Goal: Task Accomplishment & Management: Complete application form

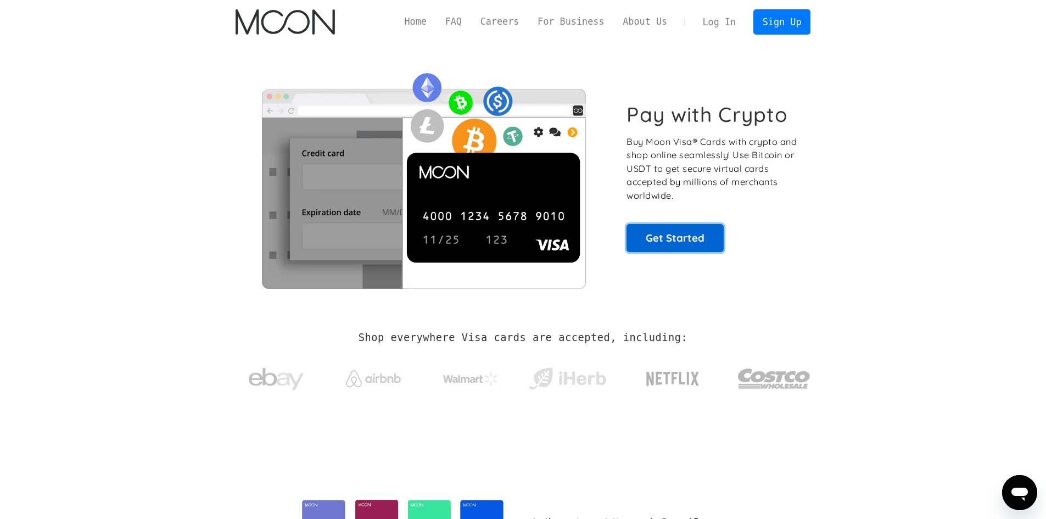
click at [698, 241] on link "Get Started" at bounding box center [675, 237] width 97 height 27
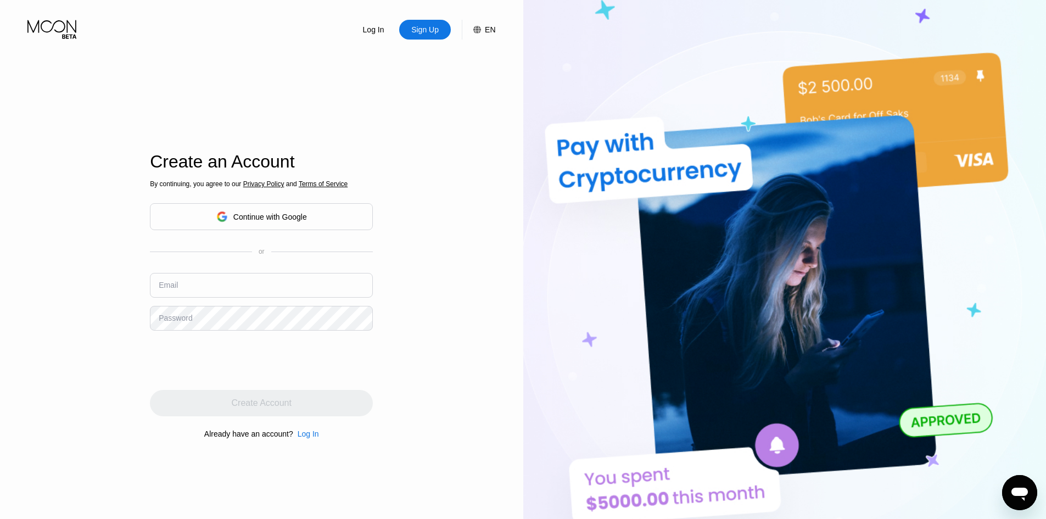
click at [296, 210] on div "Continue with Google" at bounding box center [261, 216] width 91 height 17
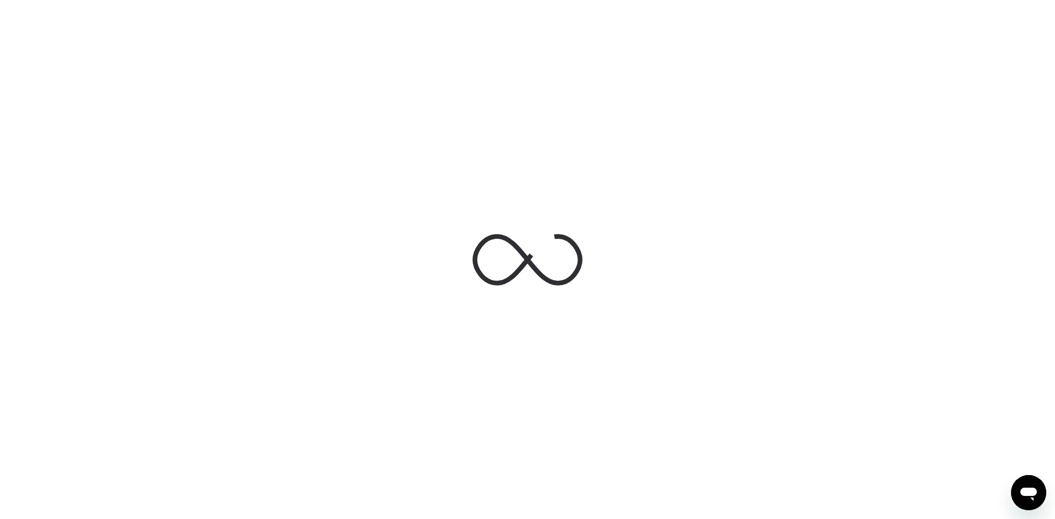
click at [391, 124] on div at bounding box center [527, 259] width 1055 height 519
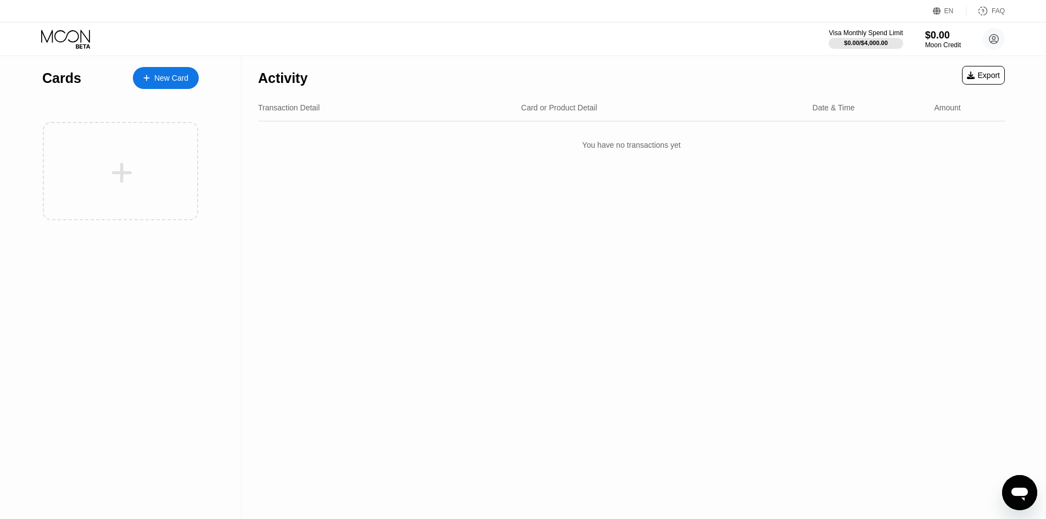
click at [70, 35] on icon at bounding box center [66, 39] width 51 height 19
click at [934, 37] on div "$0.00" at bounding box center [943, 35] width 37 height 12
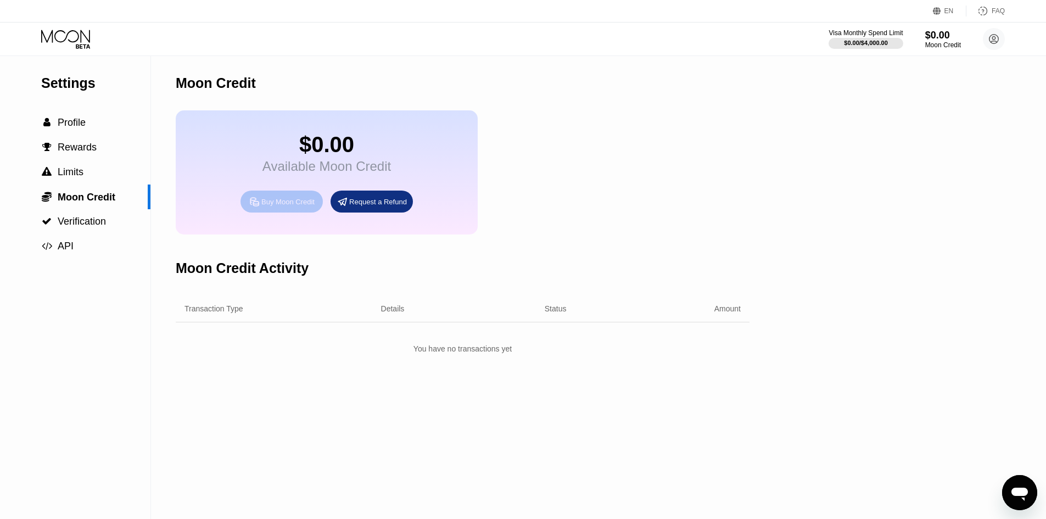
click at [299, 207] on div "Buy Moon Credit" at bounding box center [287, 201] width 53 height 9
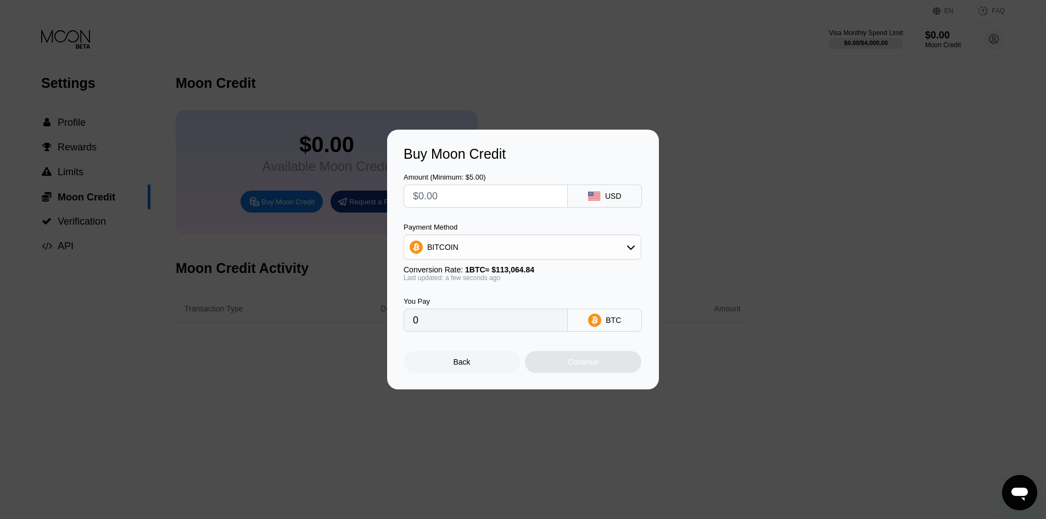
click at [489, 239] on div "BITCOIN" at bounding box center [522, 247] width 237 height 22
click at [478, 306] on span "USDT on TRON" at bounding box center [457, 301] width 55 height 9
click at [480, 251] on div "USDT on TRON" at bounding box center [522, 247] width 237 height 22
click at [486, 270] on div "BITCOIN" at bounding box center [522, 277] width 231 height 22
type input "0"
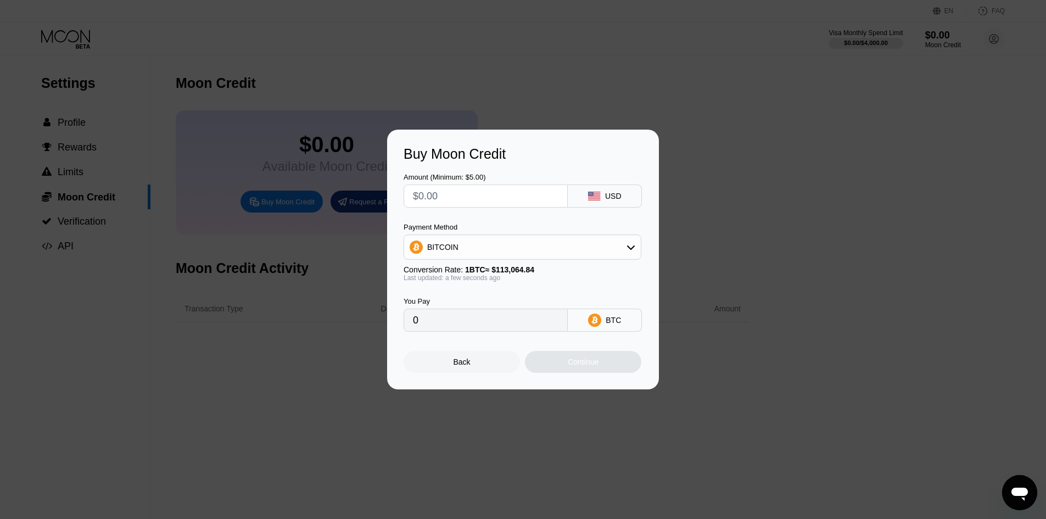
drag, startPoint x: 236, startPoint y: 207, endPoint x: 147, endPoint y: 214, distance: 88.7
click at [224, 210] on div "Buy Moon Credit Amount (Minimum: $5.00) USD Payment Method BITCOIN Conversion R…" at bounding box center [523, 260] width 1046 height 260
click at [81, 229] on div "Buy Moon Credit Amount (Minimum: $5.00) USD Payment Method BITCOIN Conversion R…" at bounding box center [523, 260] width 1046 height 260
click at [459, 360] on div "Back" at bounding box center [462, 362] width 116 height 22
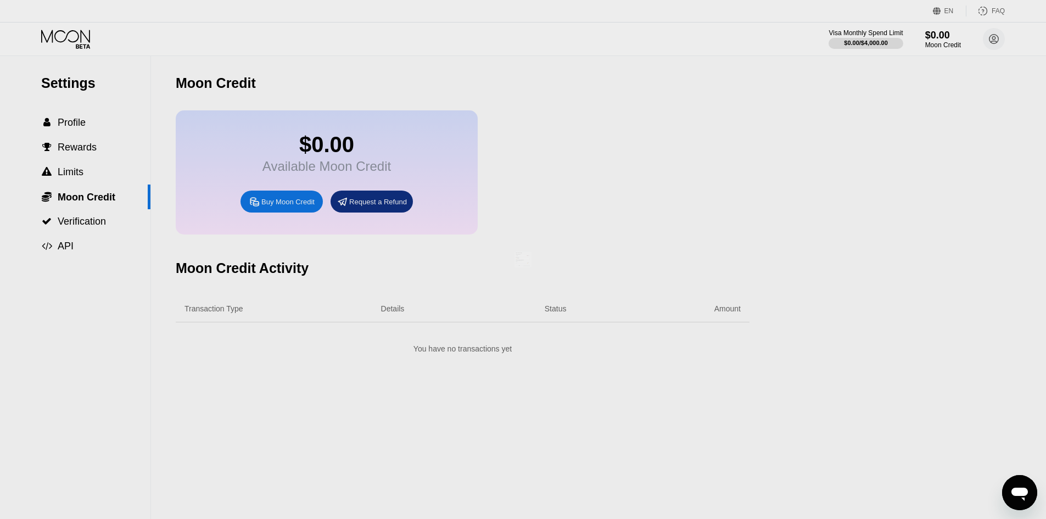
click at [65, 228] on div at bounding box center [527, 259] width 1055 height 519
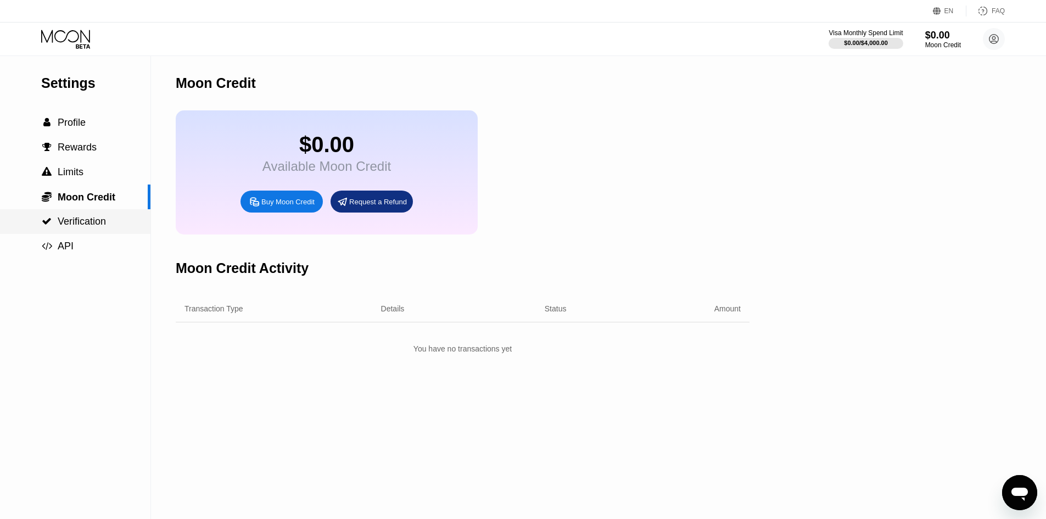
click at [65, 227] on span "Verification" at bounding box center [82, 221] width 48 height 11
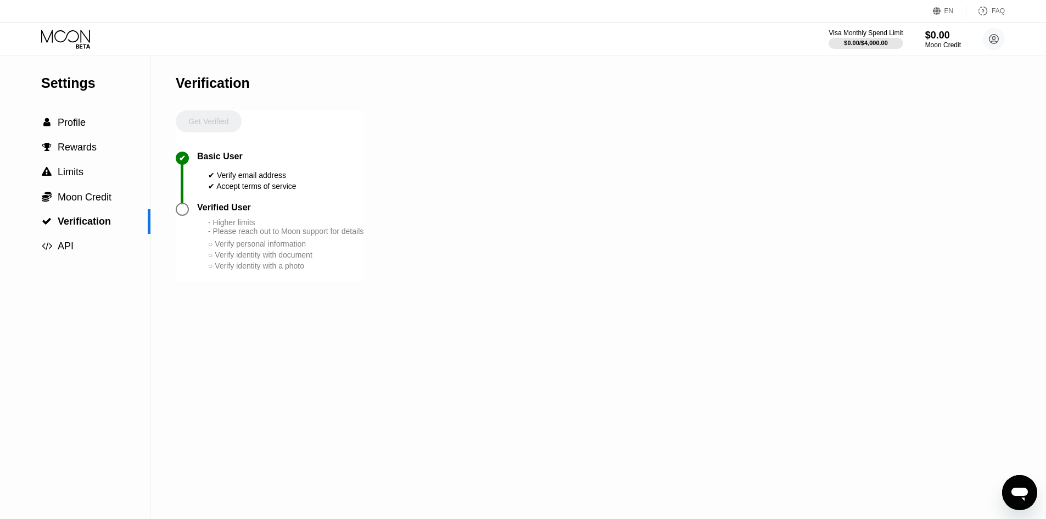
click at [185, 203] on div "✔" at bounding box center [186, 177] width 21 height 51
click at [186, 215] on div at bounding box center [182, 209] width 13 height 13
click at [102, 241] on div " API" at bounding box center [75, 246] width 151 height 25
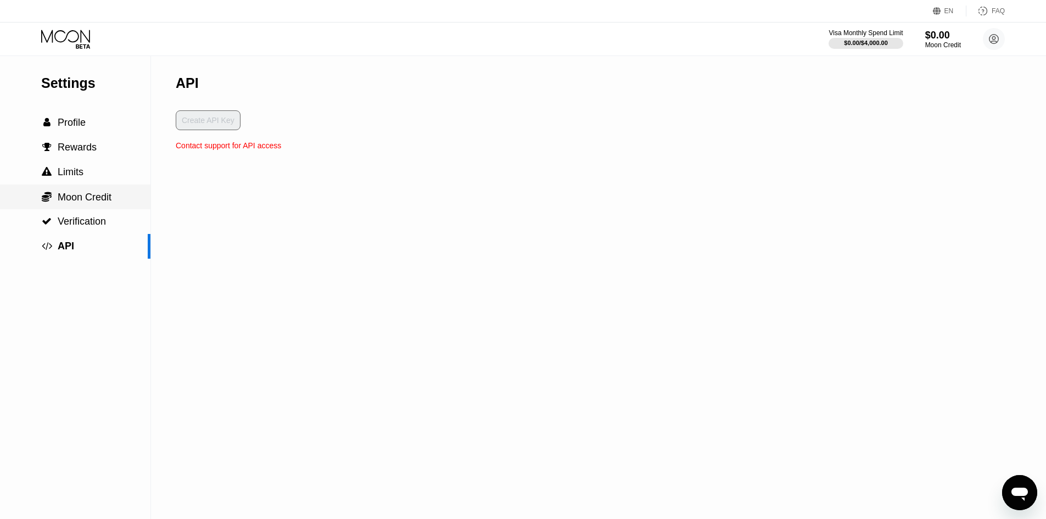
click at [88, 194] on span "Moon Credit" at bounding box center [85, 197] width 54 height 11
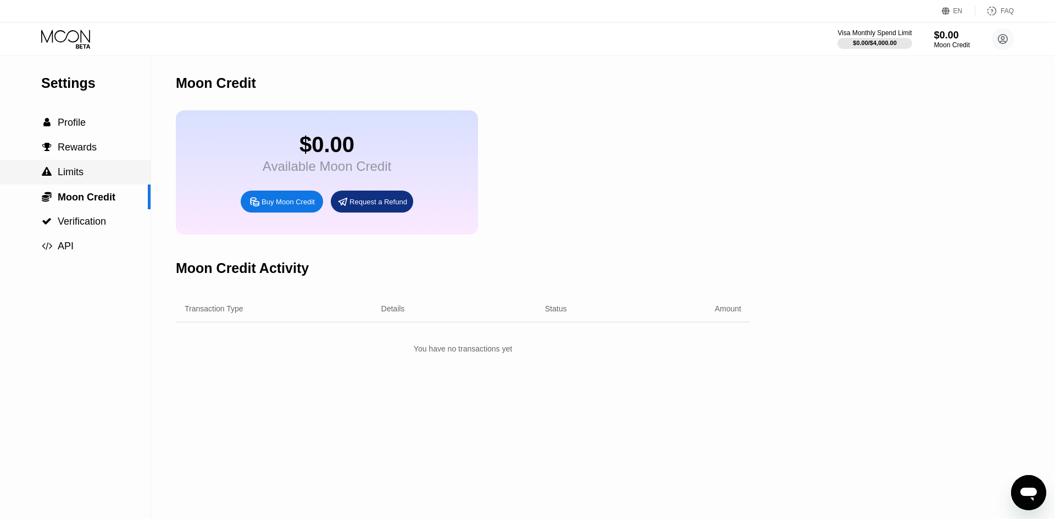
click at [84, 177] on div " Limits" at bounding box center [75, 172] width 151 height 12
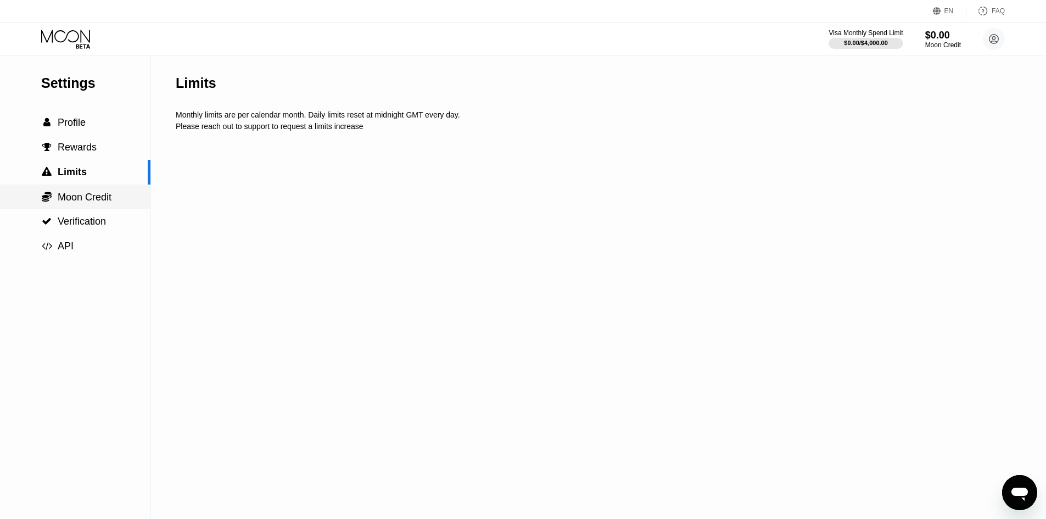
click at [86, 199] on span "Moon Credit" at bounding box center [85, 197] width 54 height 11
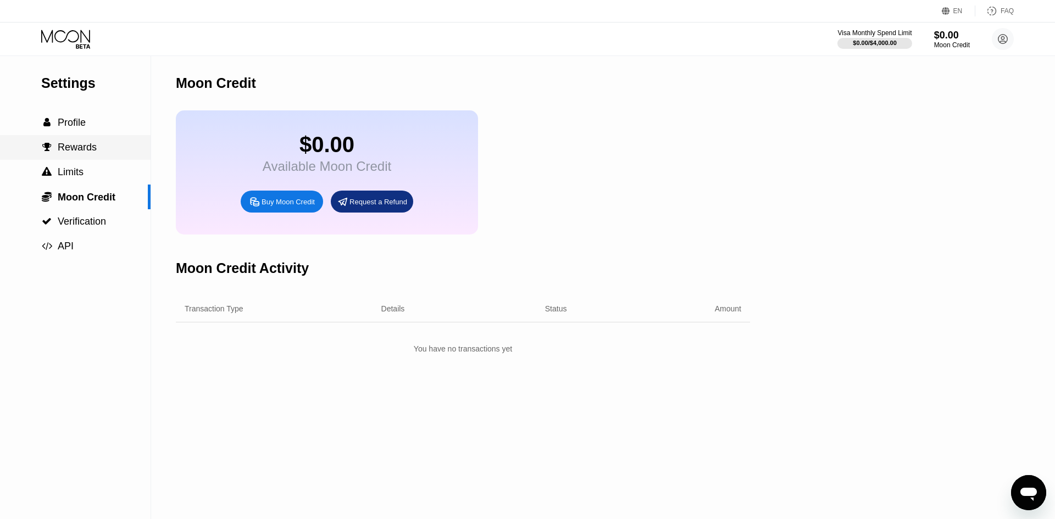
click at [81, 146] on span "Rewards" at bounding box center [77, 147] width 39 height 11
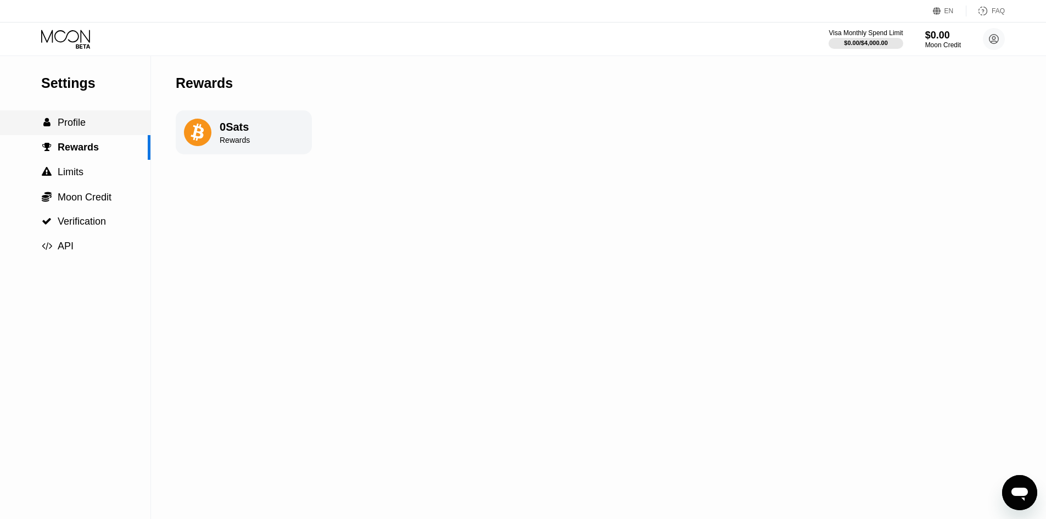
click at [81, 122] on span "Profile" at bounding box center [72, 122] width 28 height 11
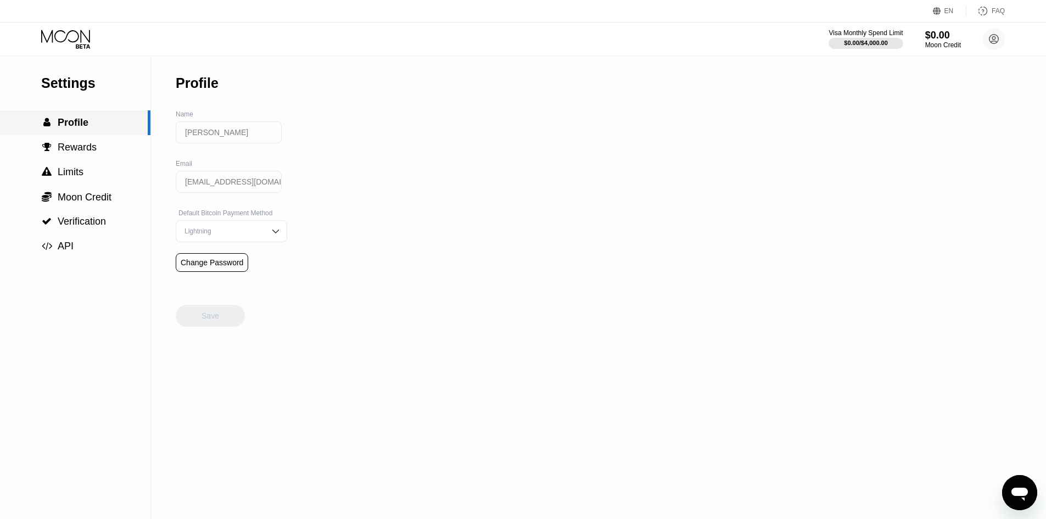
click at [77, 87] on div "Settings" at bounding box center [95, 83] width 109 height 16
click at [79, 25] on div "Visa Monthly Spend Limit $0.00 / $4,000.00 $0.00 Moon Credit Marko Kamceski kam…" at bounding box center [523, 39] width 1046 height 33
click at [86, 35] on icon at bounding box center [66, 39] width 51 height 19
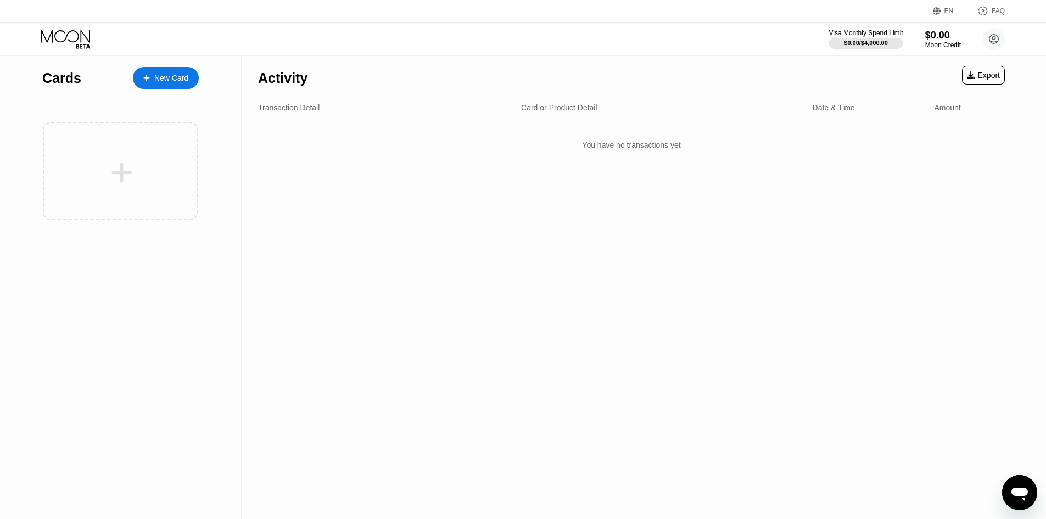
click at [160, 158] on div at bounding box center [120, 171] width 155 height 98
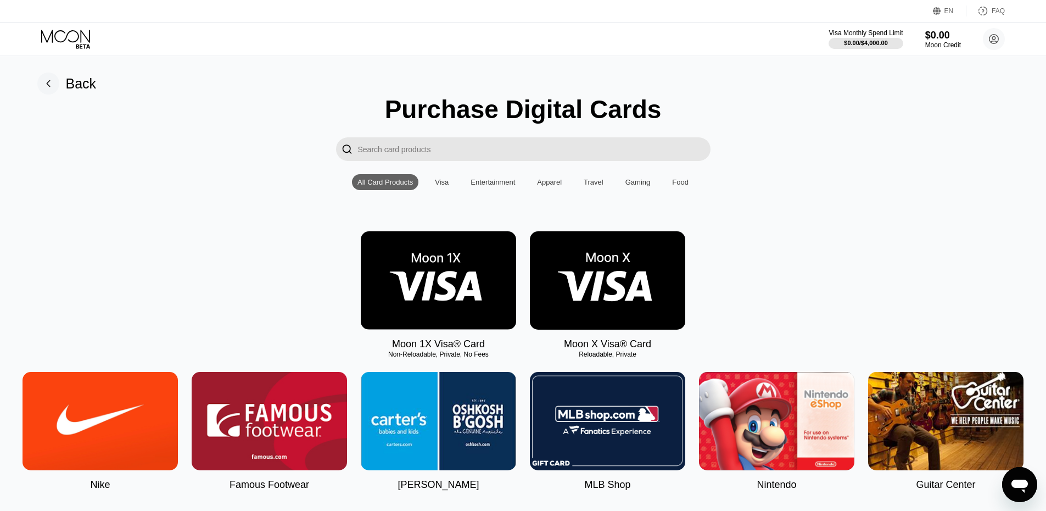
click at [428, 144] on input "Search card products" at bounding box center [534, 149] width 353 height 24
click at [431, 154] on input "Search card products" at bounding box center [534, 149] width 353 height 24
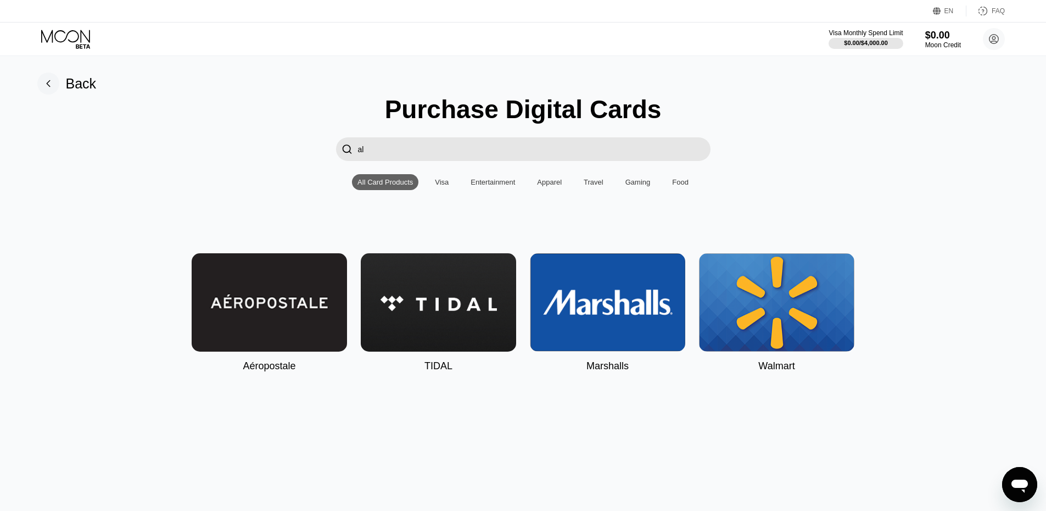
type input "a"
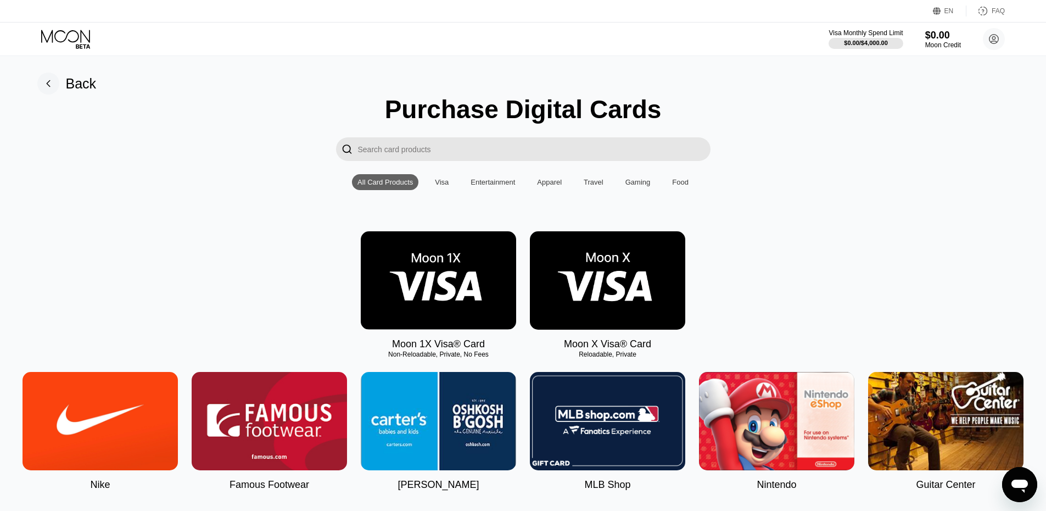
click at [446, 186] on div "Visa" at bounding box center [442, 182] width 14 height 8
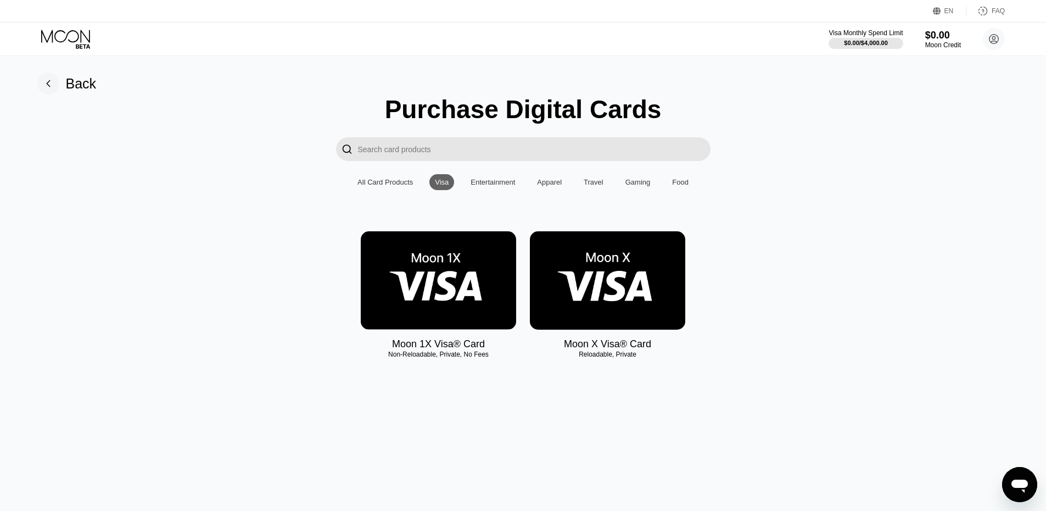
click at [594, 282] on img at bounding box center [607, 280] width 155 height 98
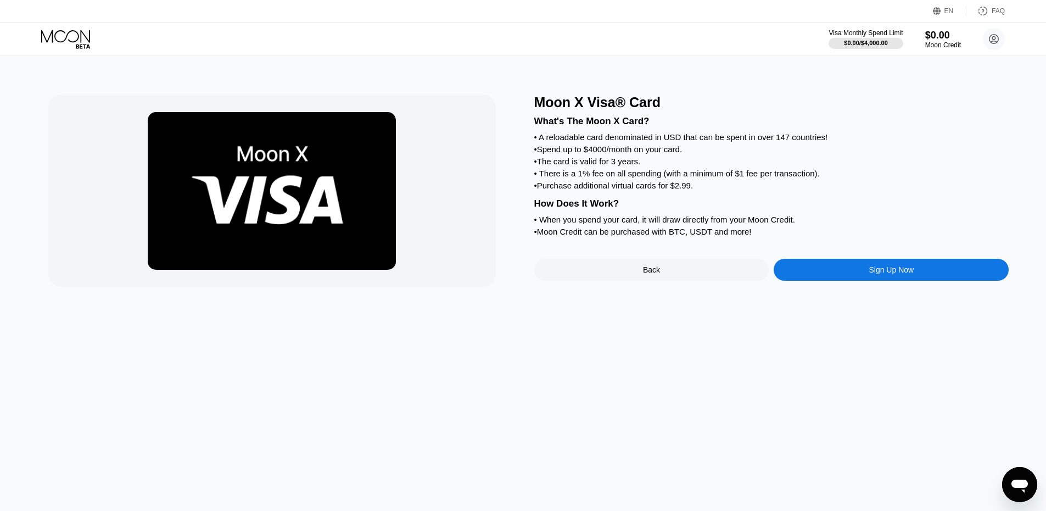
click at [818, 281] on div "Sign Up Now" at bounding box center [891, 270] width 235 height 22
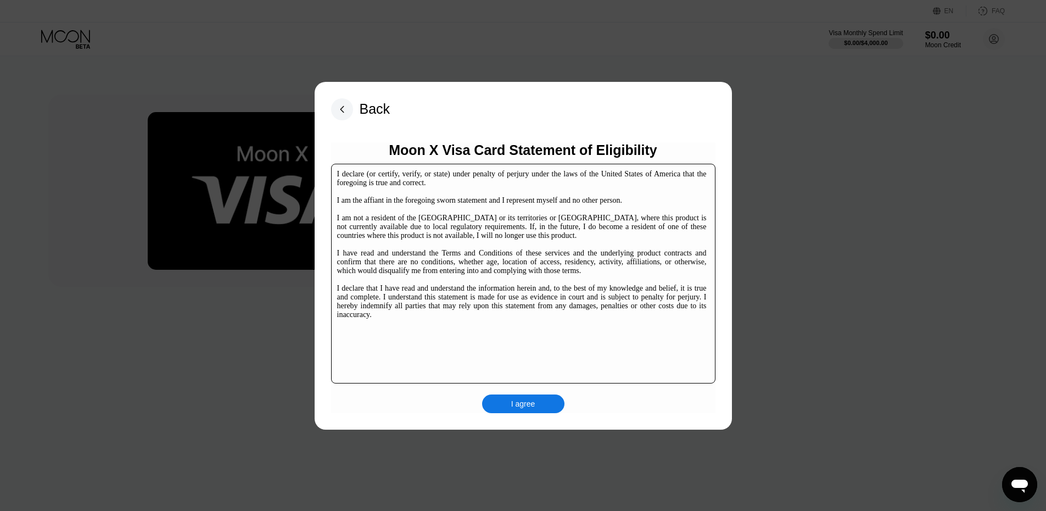
click at [517, 409] on div "I agree" at bounding box center [523, 404] width 24 height 10
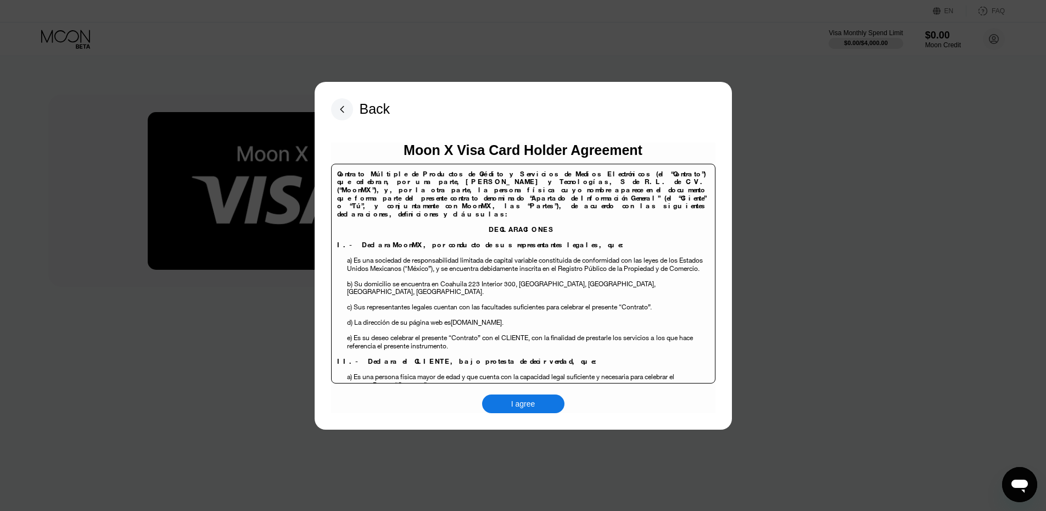
click at [517, 409] on div "I agree" at bounding box center [523, 404] width 24 height 10
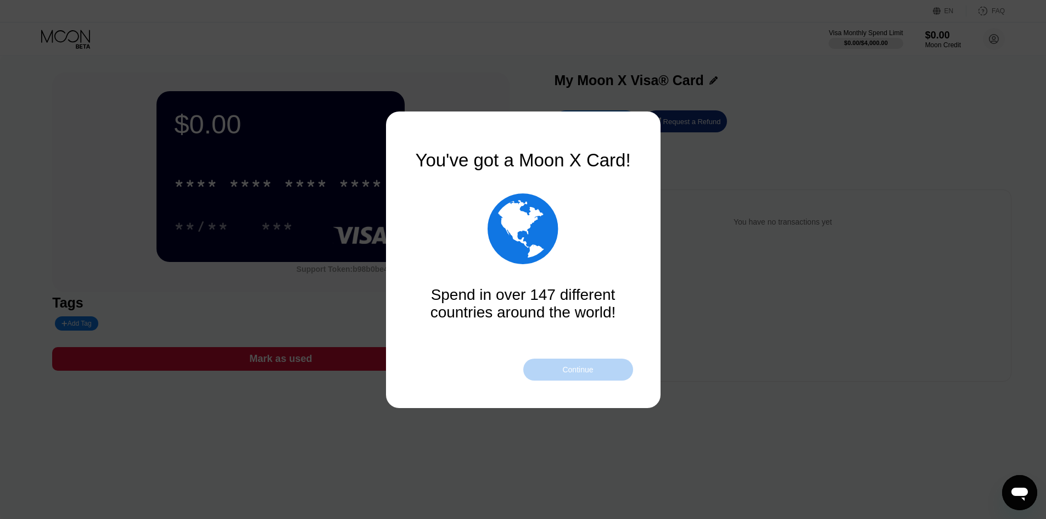
click at [555, 377] on div "Continue" at bounding box center [578, 370] width 110 height 22
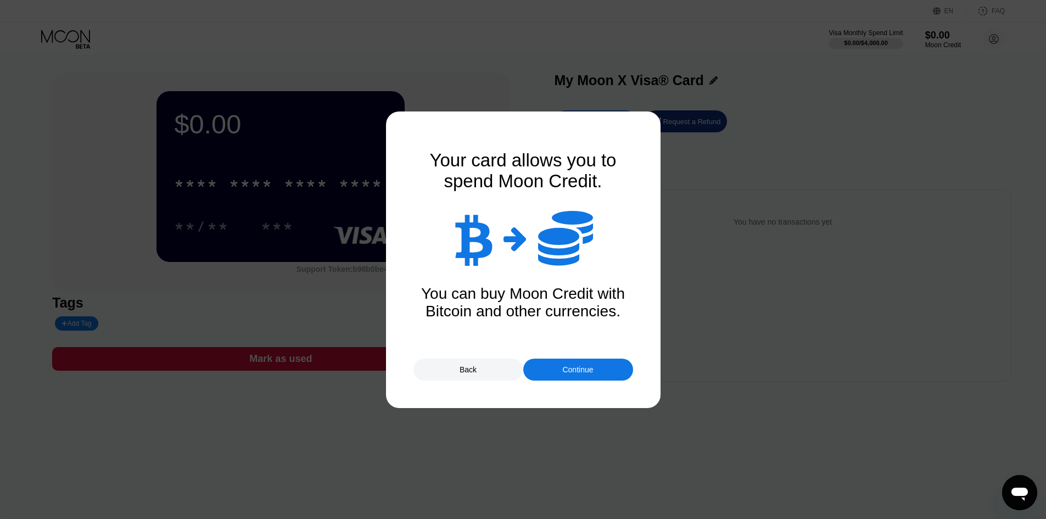
click at [593, 371] on div "Continue" at bounding box center [577, 369] width 31 height 9
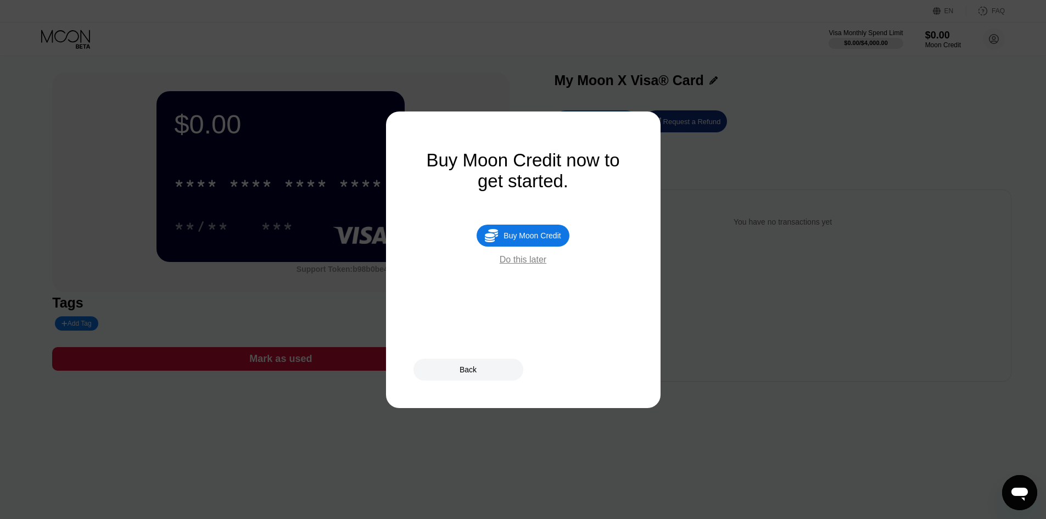
click at [535, 265] on div "Do this later" at bounding box center [523, 260] width 47 height 10
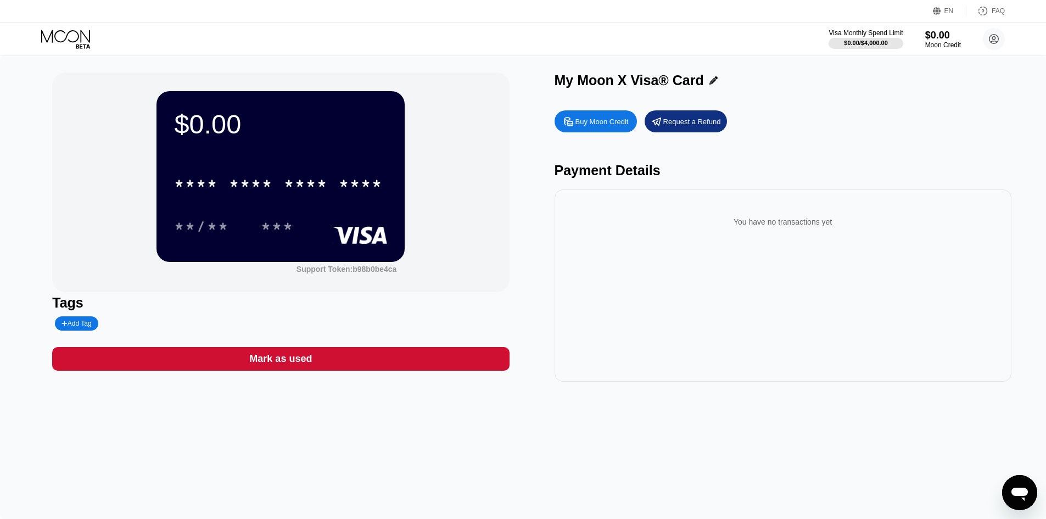
click at [647, 210] on div "You have no transactions yet" at bounding box center [783, 217] width 439 height 39
click at [284, 223] on div "***" at bounding box center [277, 228] width 33 height 18
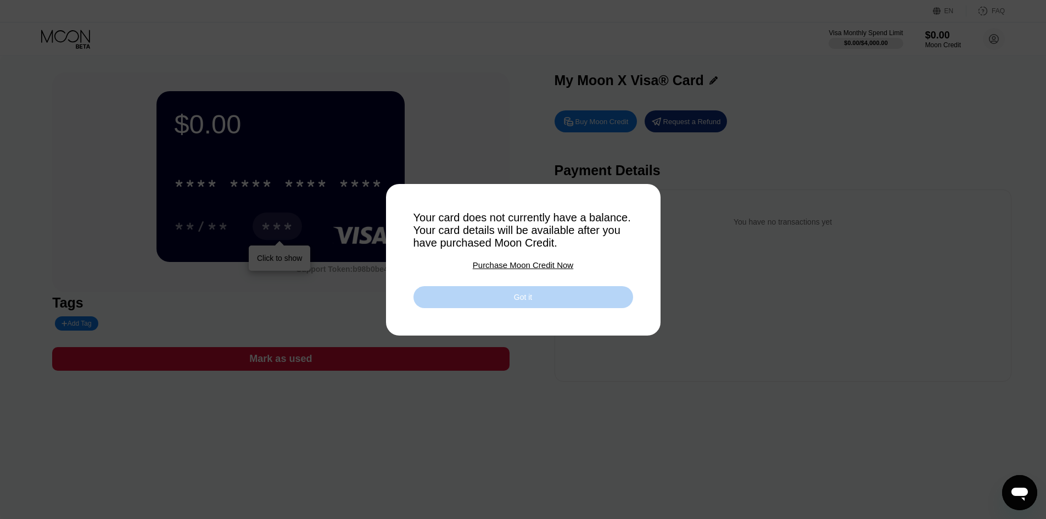
click at [481, 302] on div "Got it" at bounding box center [524, 297] width 220 height 22
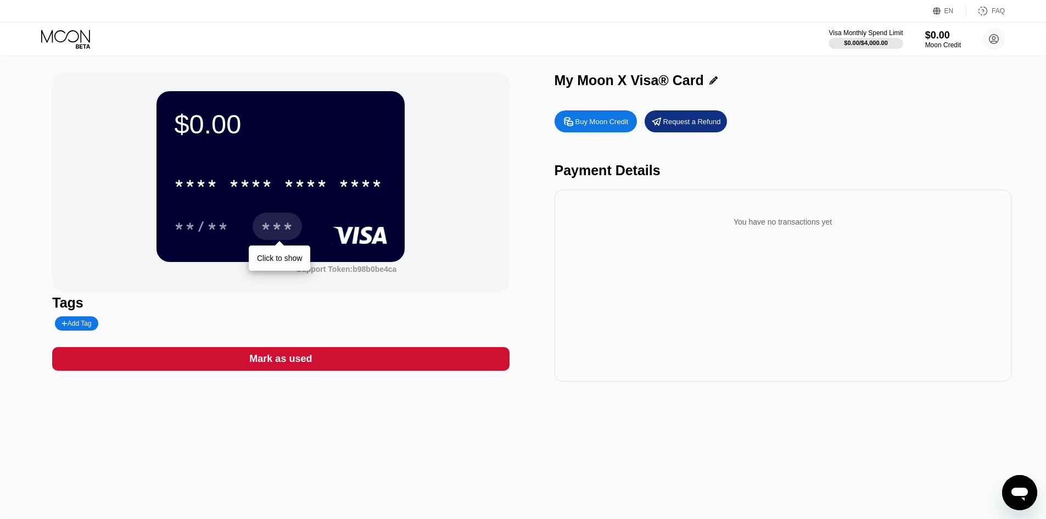
click at [602, 130] on div "Buy Moon Credit" at bounding box center [596, 121] width 82 height 22
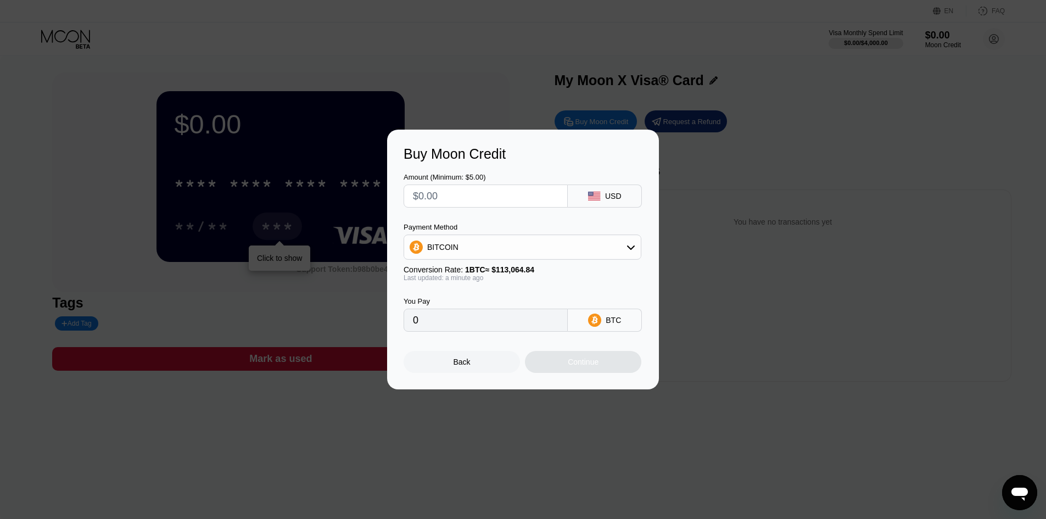
click at [546, 247] on div "BITCOIN" at bounding box center [522, 247] width 237 height 22
click at [534, 249] on div "BITCOIN" at bounding box center [522, 247] width 237 height 22
click at [471, 192] on input "text" at bounding box center [486, 196] width 146 height 22
click at [604, 198] on div "USD" at bounding box center [605, 196] width 74 height 23
click at [615, 198] on div "USD" at bounding box center [613, 196] width 16 height 9
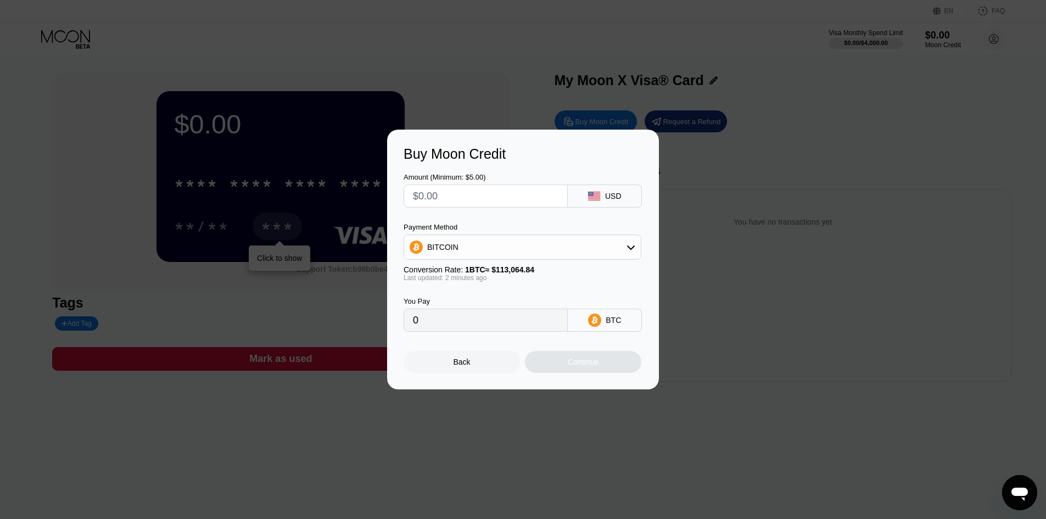
click at [593, 195] on icon at bounding box center [594, 196] width 13 height 9
click at [593, 195] on rect at bounding box center [594, 196] width 12 height 9
click at [546, 197] on input "text" at bounding box center [486, 196] width 146 height 22
type input "$5"
type input "0.00004423"
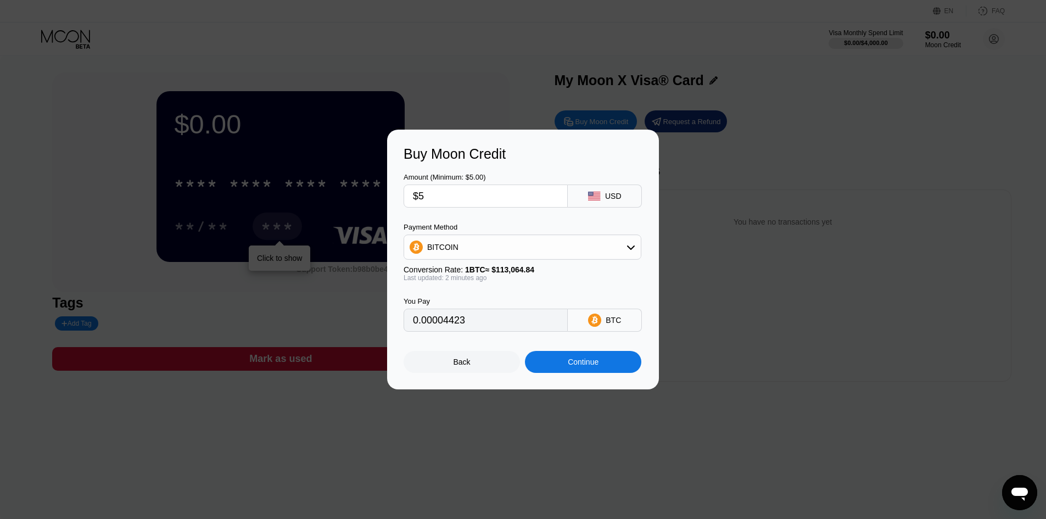
type input "$5"
click at [463, 221] on div "Amount (Minimum: $5.00) $5 USD Payment Method BITCOIN Conversion Rate: 1 BTC ≈ …" at bounding box center [523, 247] width 239 height 170
click at [600, 369] on div "Continue" at bounding box center [583, 362] width 116 height 22
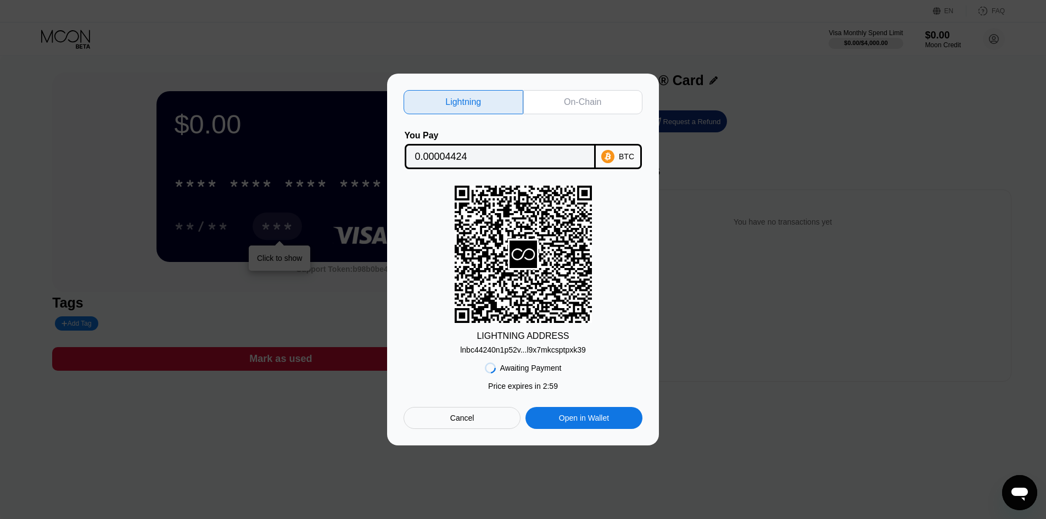
click at [580, 99] on div "On-Chain" at bounding box center [582, 102] width 37 height 11
